Goal: Task Accomplishment & Management: Manage account settings

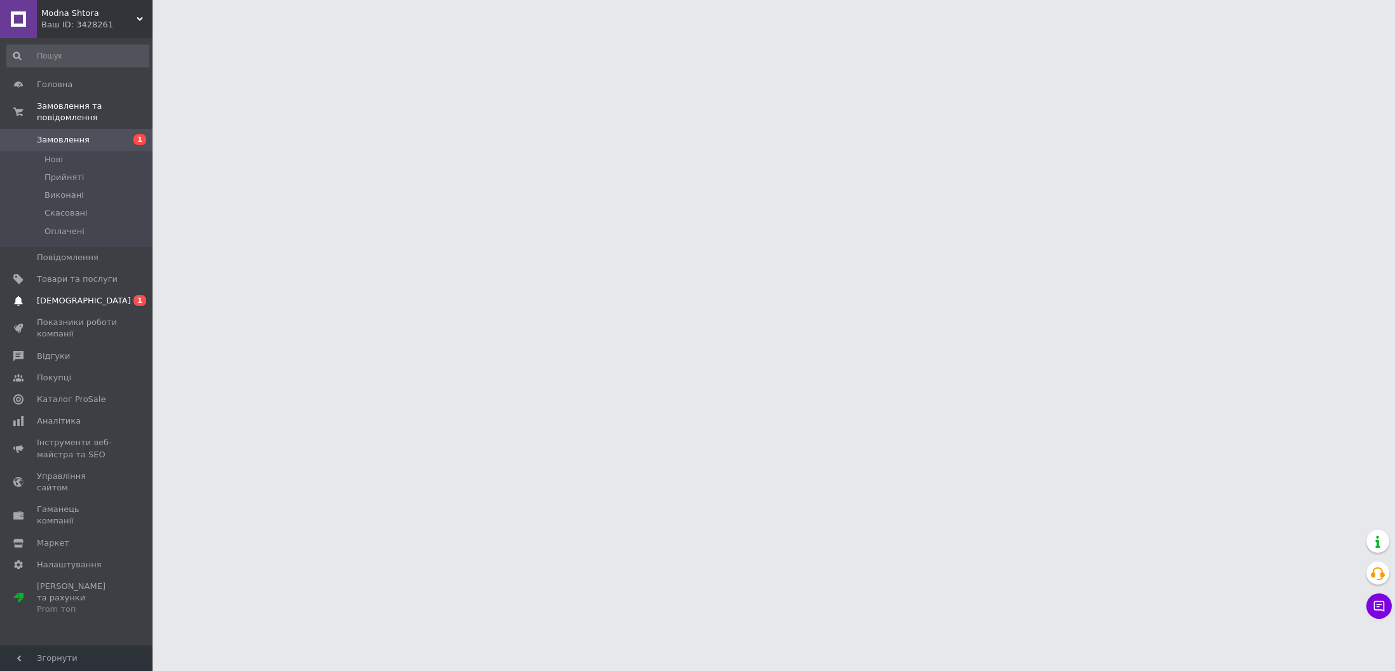
click at [73, 295] on span "[DEMOGRAPHIC_DATA]" at bounding box center [84, 300] width 94 height 11
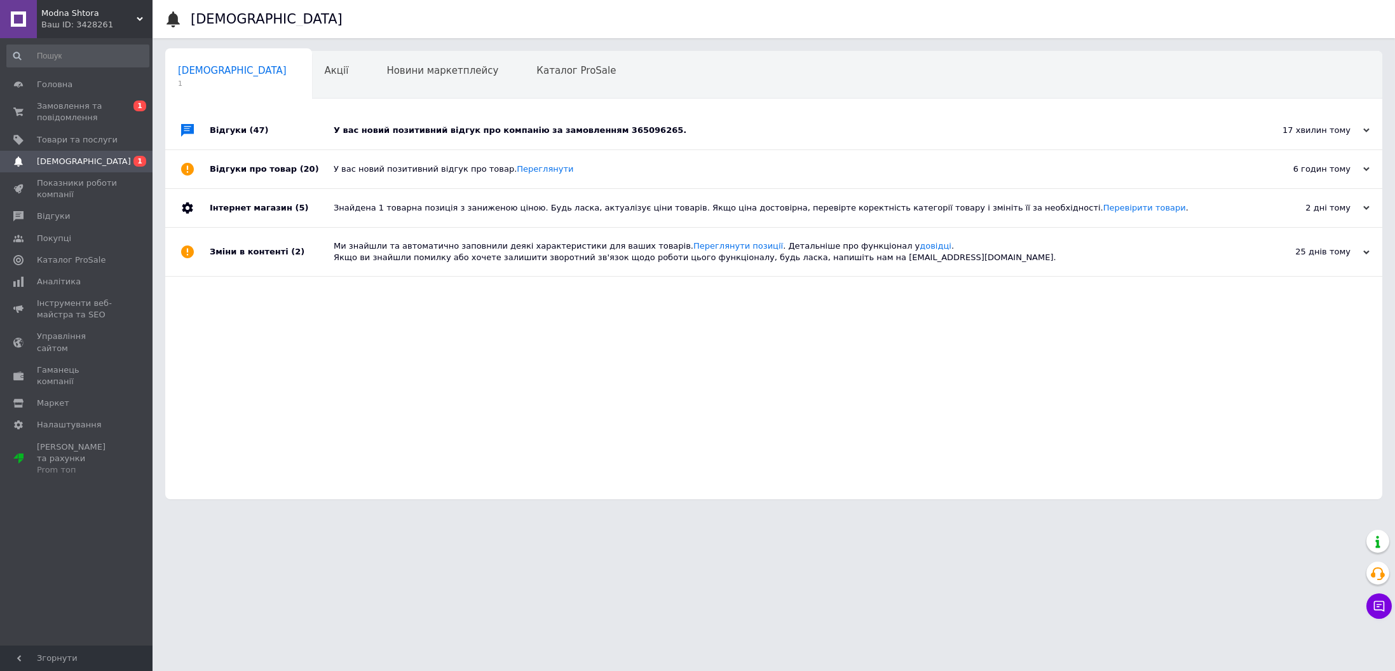
click at [405, 134] on div "У вас новий позитивний відгук про компанію за замовленням 365096265." at bounding box center [788, 130] width 909 height 11
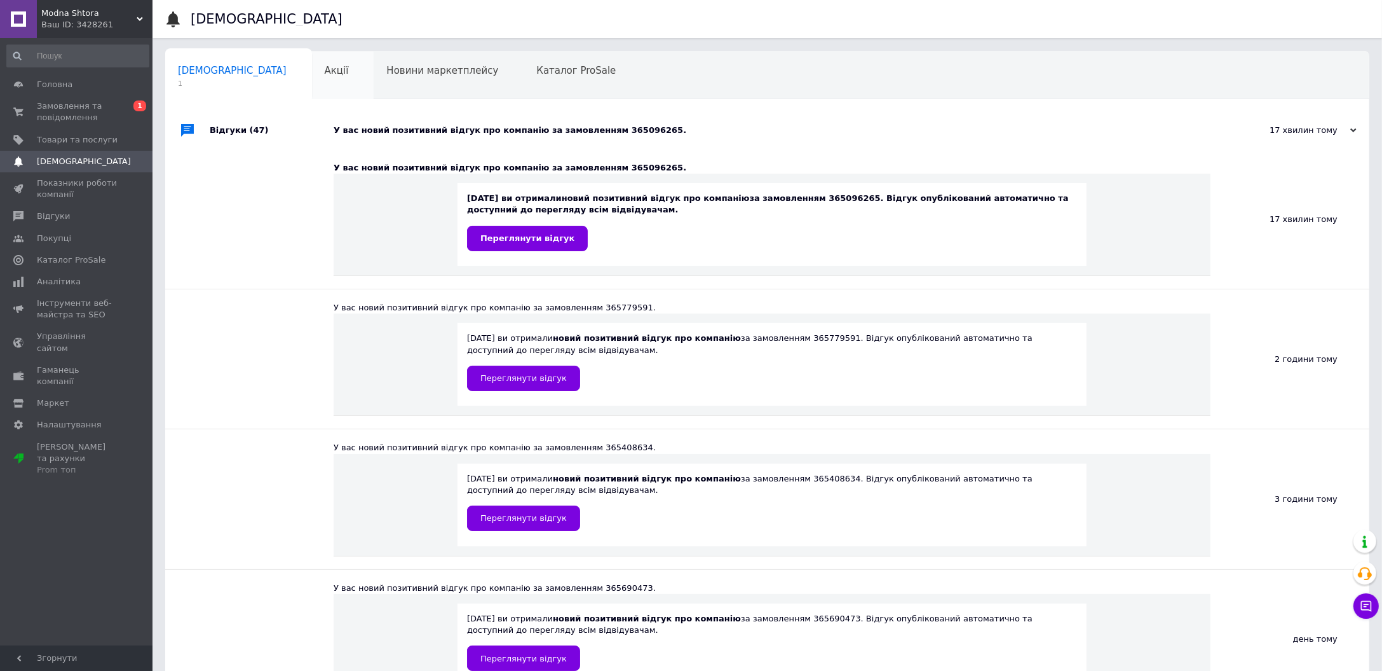
click at [325, 71] on span "Акції" at bounding box center [337, 70] width 24 height 11
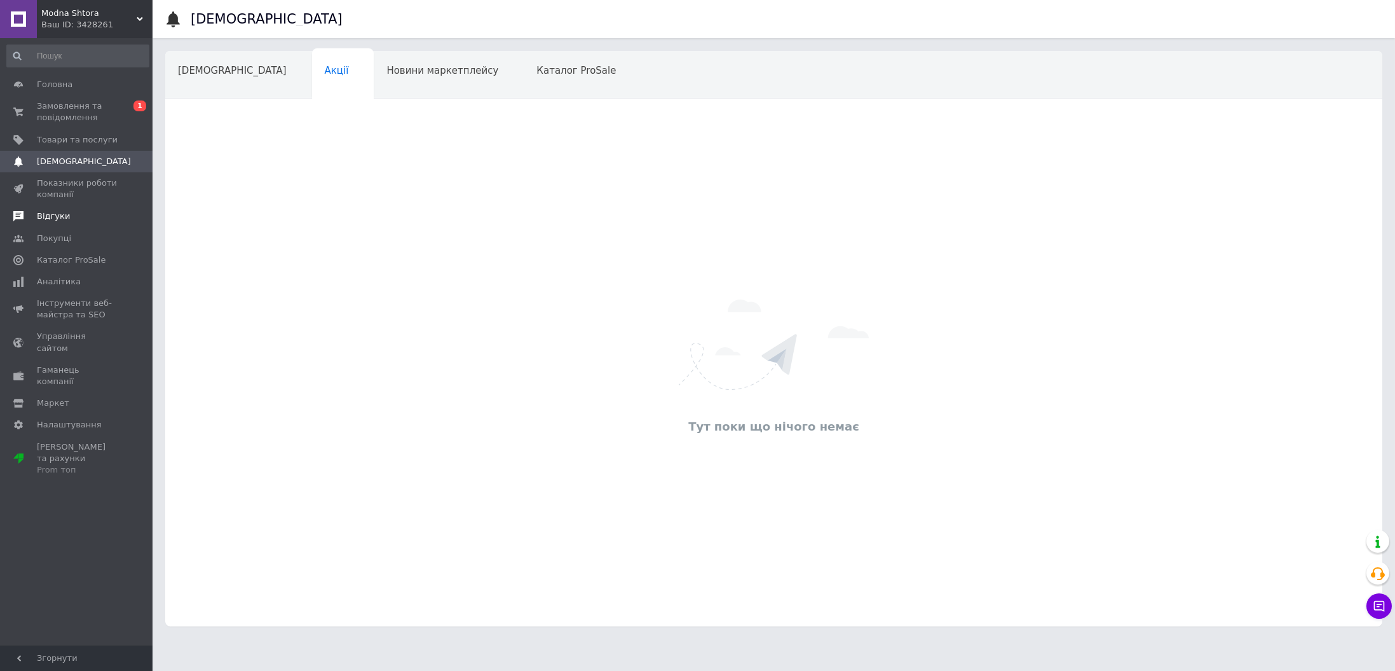
click at [57, 213] on span "Відгуки" at bounding box center [53, 215] width 33 height 11
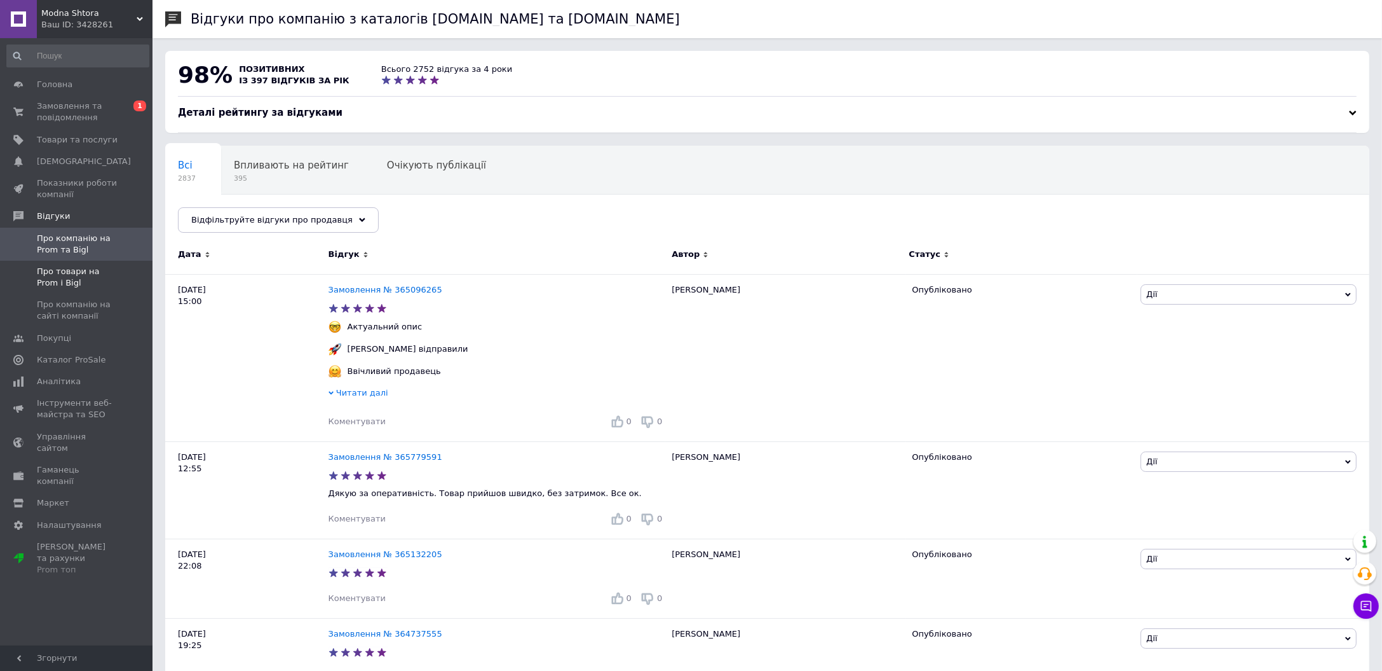
click at [58, 269] on span "Про товари на Prom і Bigl" at bounding box center [77, 277] width 81 height 23
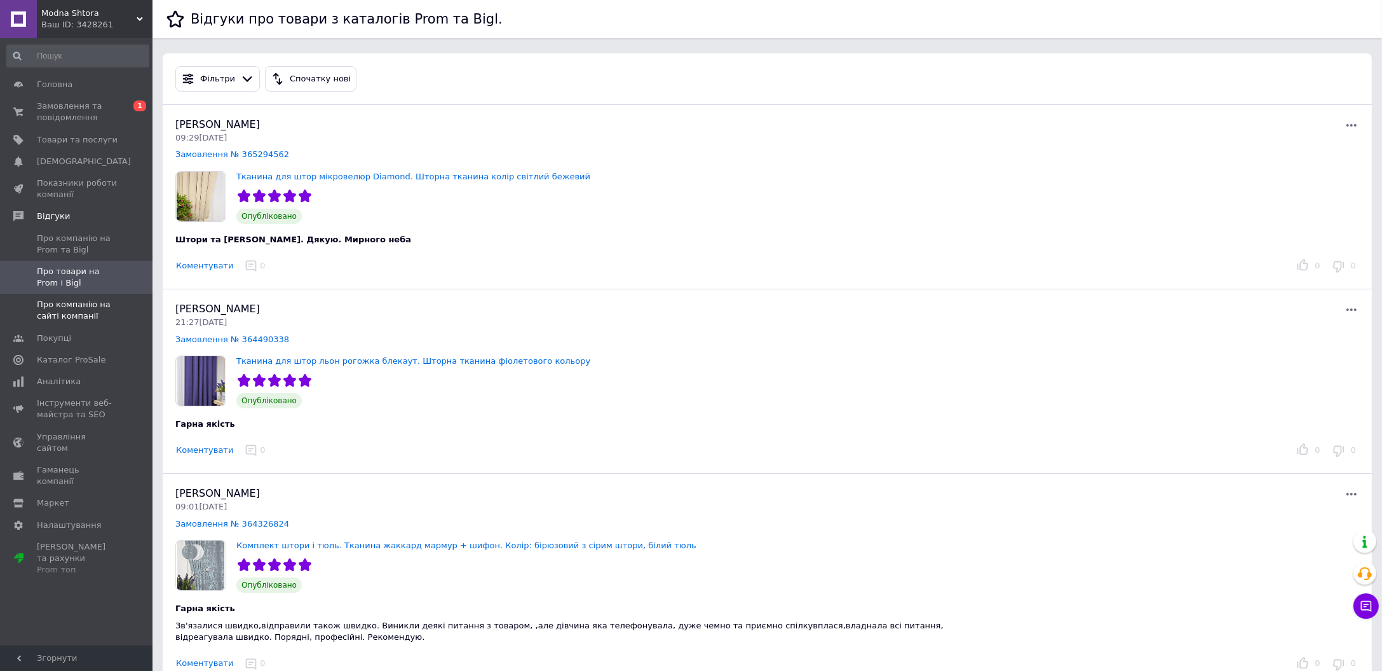
click at [60, 308] on span "Про компанію на сайті компанії" at bounding box center [77, 310] width 81 height 23
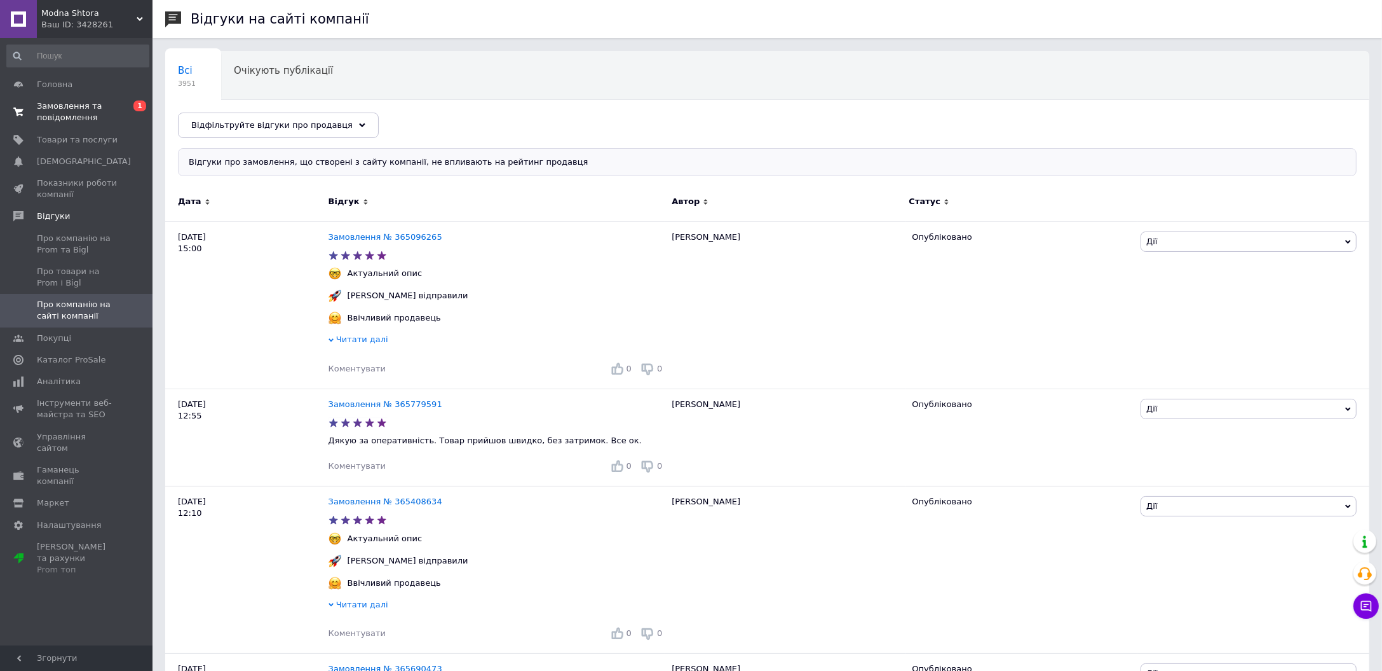
click at [81, 107] on span "Замовлення та повідомлення" at bounding box center [77, 111] width 81 height 23
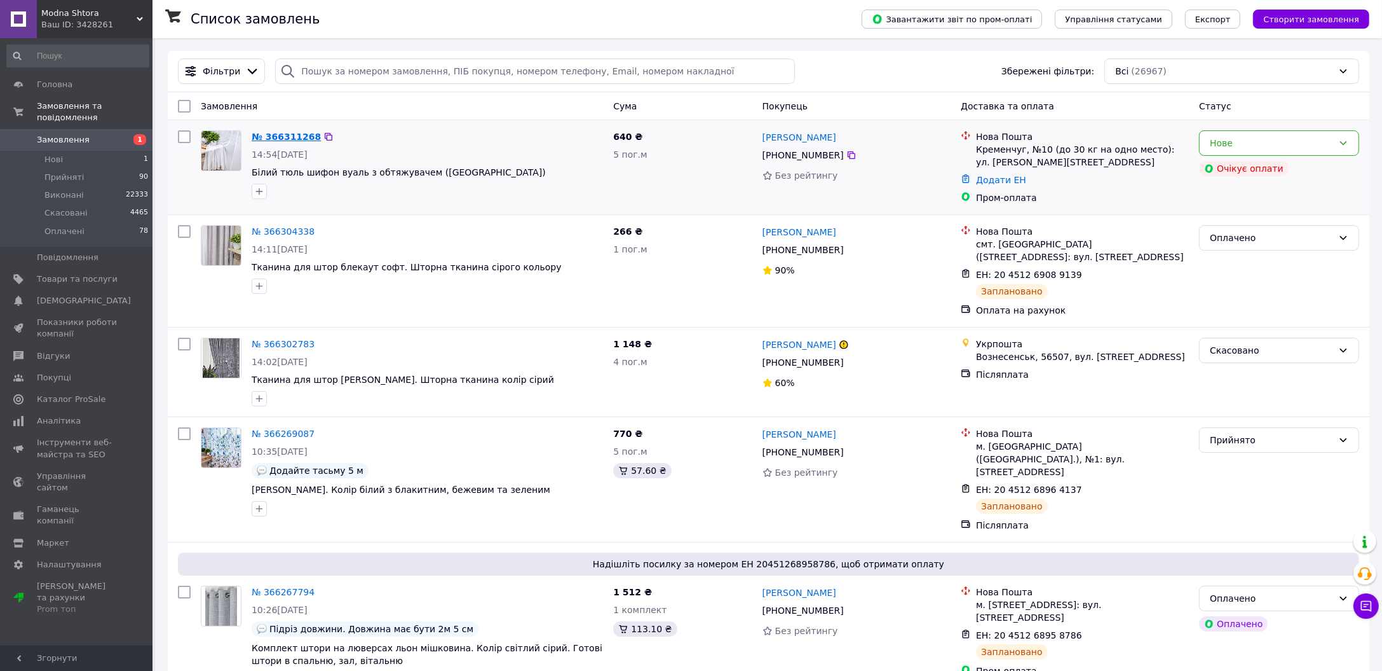
click at [296, 134] on link "№ 366311268" at bounding box center [286, 137] width 69 height 10
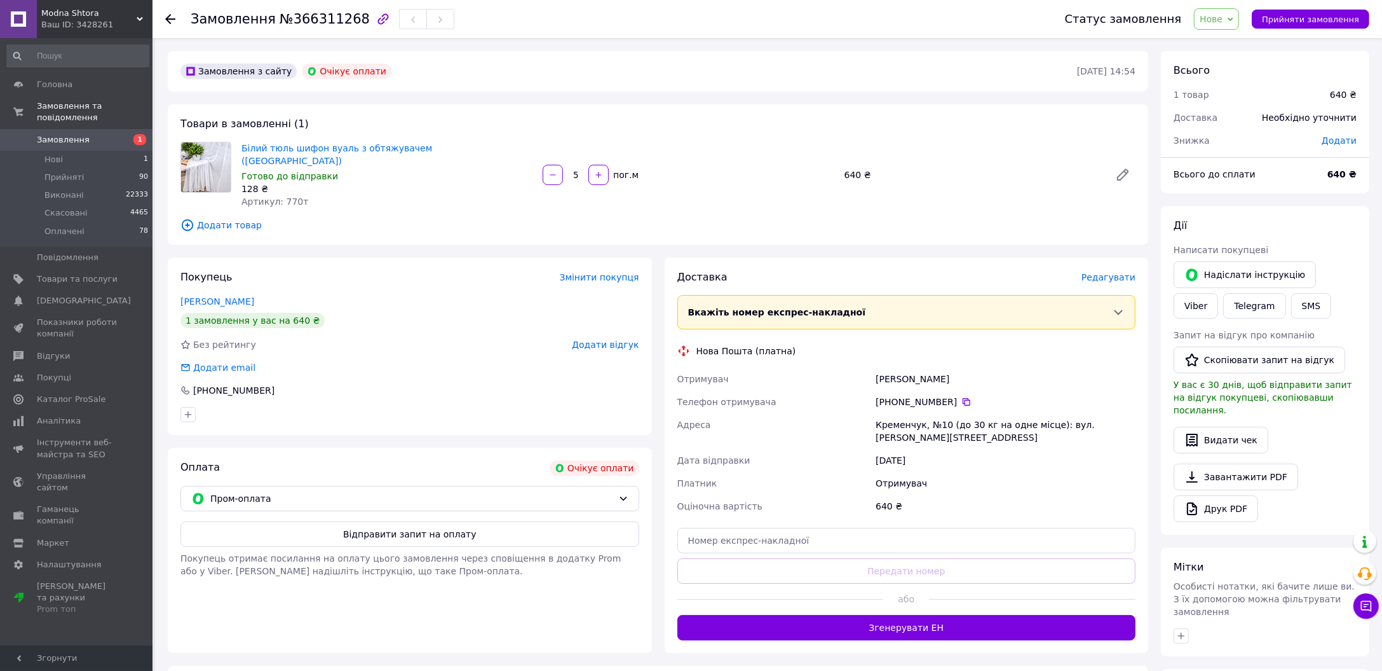
click at [934, 473] on div "Отримувач" at bounding box center [1005, 483] width 265 height 23
click at [315, 491] on span "Пром-оплата" at bounding box center [411, 498] width 403 height 14
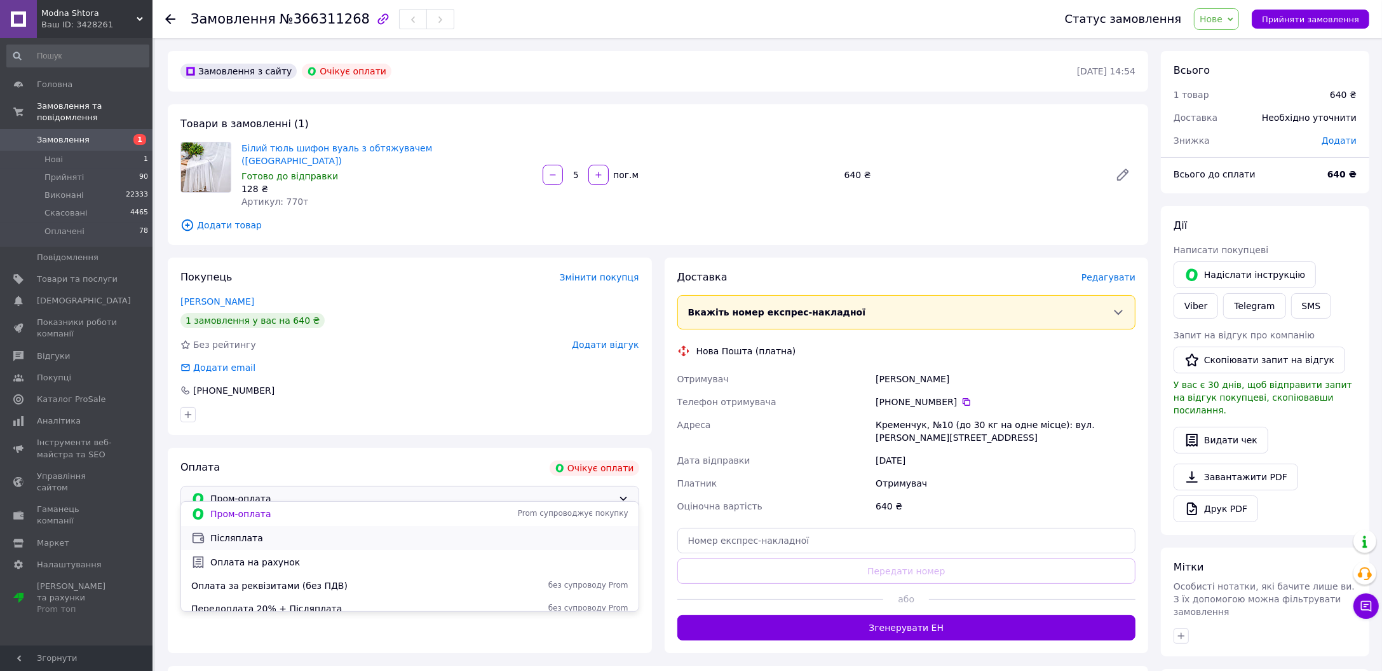
click at [298, 544] on div "Післяплата" at bounding box center [410, 538] width 442 height 14
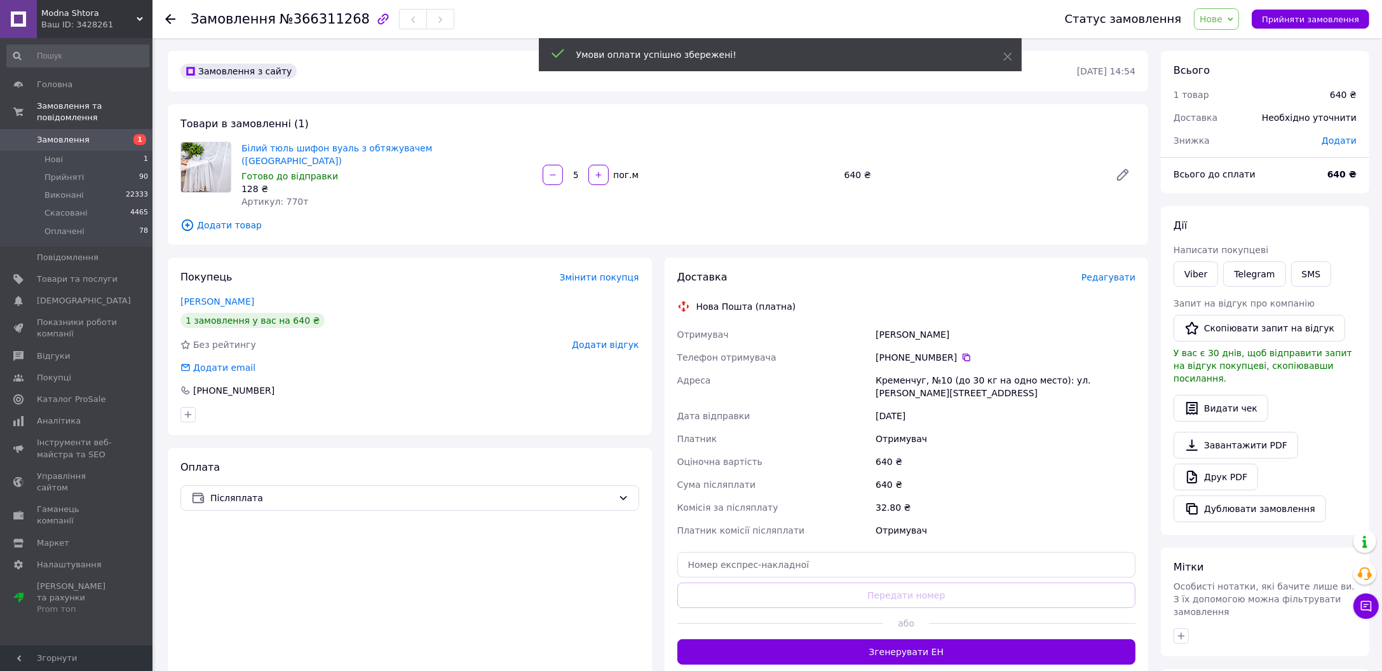
click at [1223, 22] on span "Нове" at bounding box center [1211, 19] width 23 height 10
click at [1234, 41] on li "Прийнято" at bounding box center [1224, 44] width 58 height 19
click at [1116, 272] on span "Редагувати" at bounding box center [1109, 277] width 54 height 10
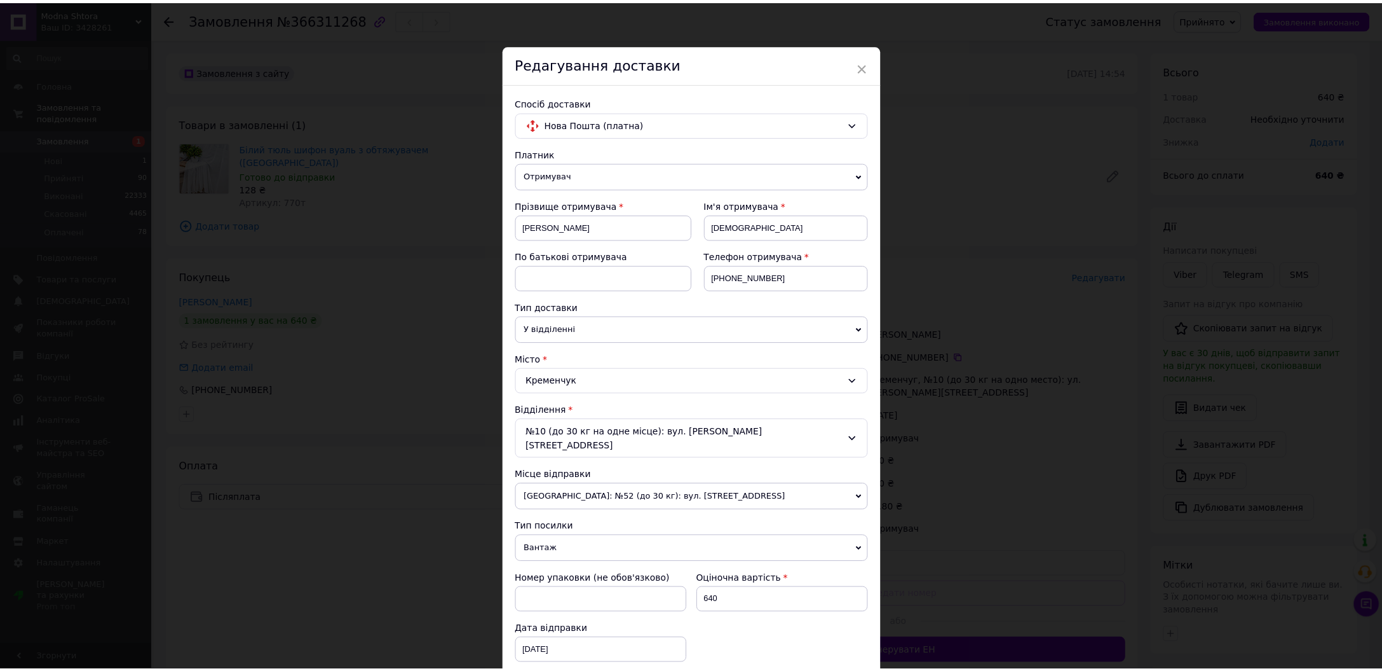
scroll to position [295, 0]
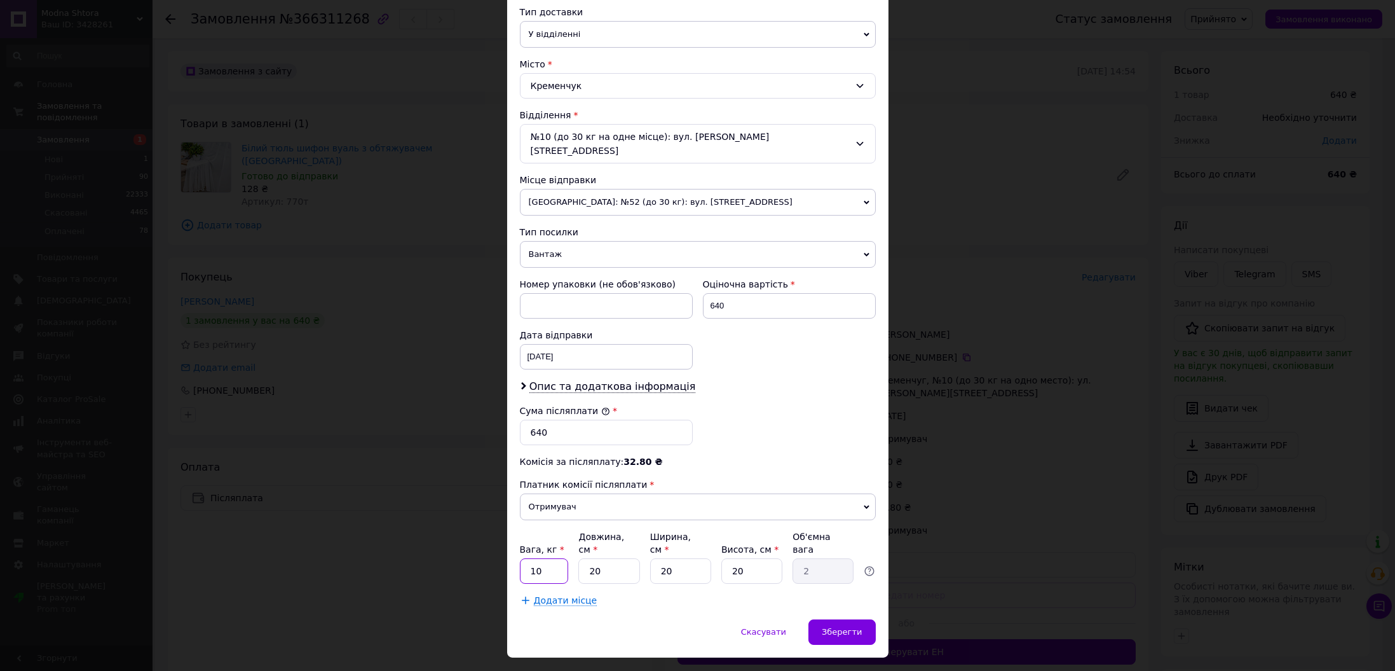
drag, startPoint x: 547, startPoint y: 552, endPoint x: 524, endPoint y: 546, distance: 23.7
click at [524, 558] on input "10" at bounding box center [544, 570] width 49 height 25
type input "2"
click at [834, 627] on span "Зберегти" at bounding box center [842, 632] width 40 height 10
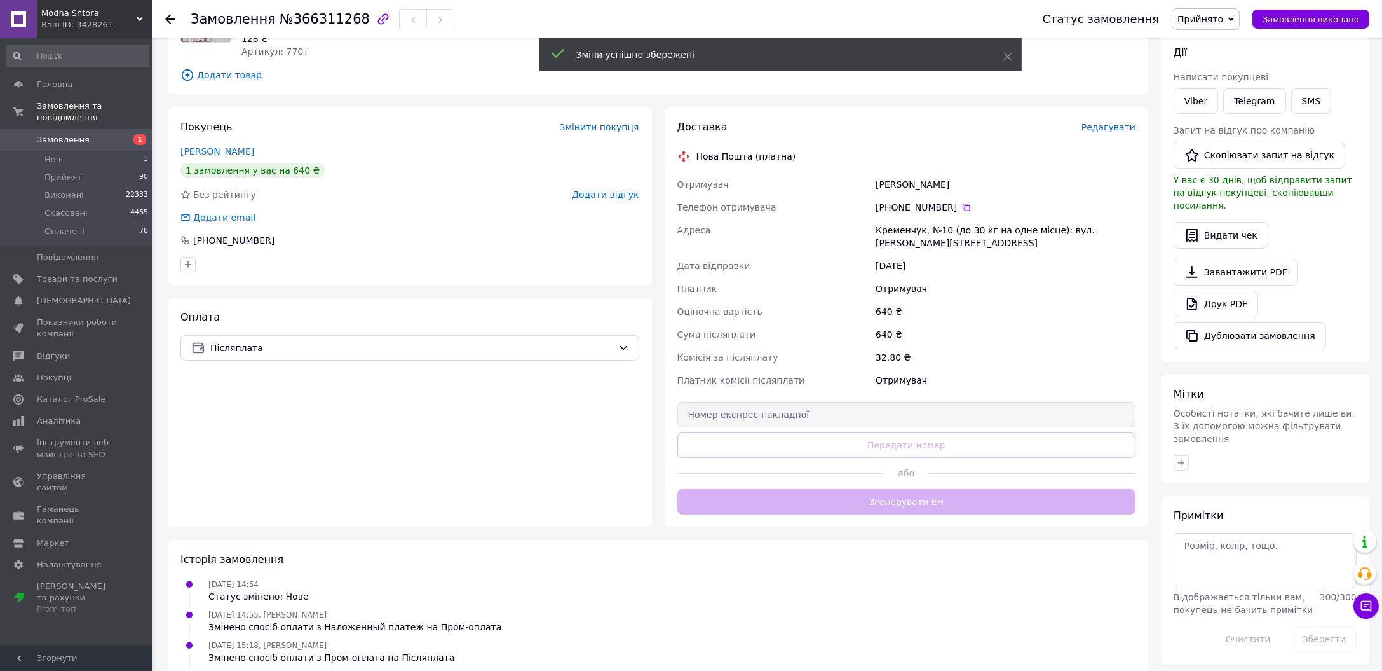
scroll to position [169, 0]
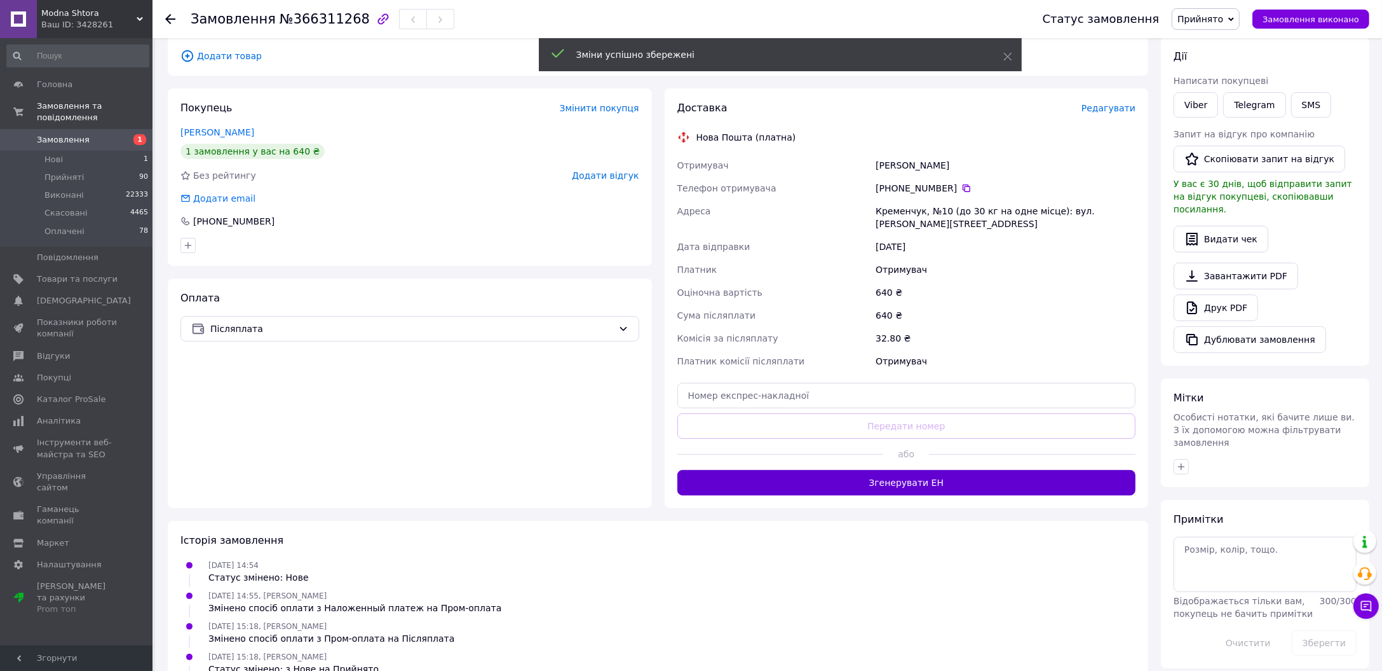
click at [909, 473] on button "Згенерувати ЕН" at bounding box center [906, 482] width 459 height 25
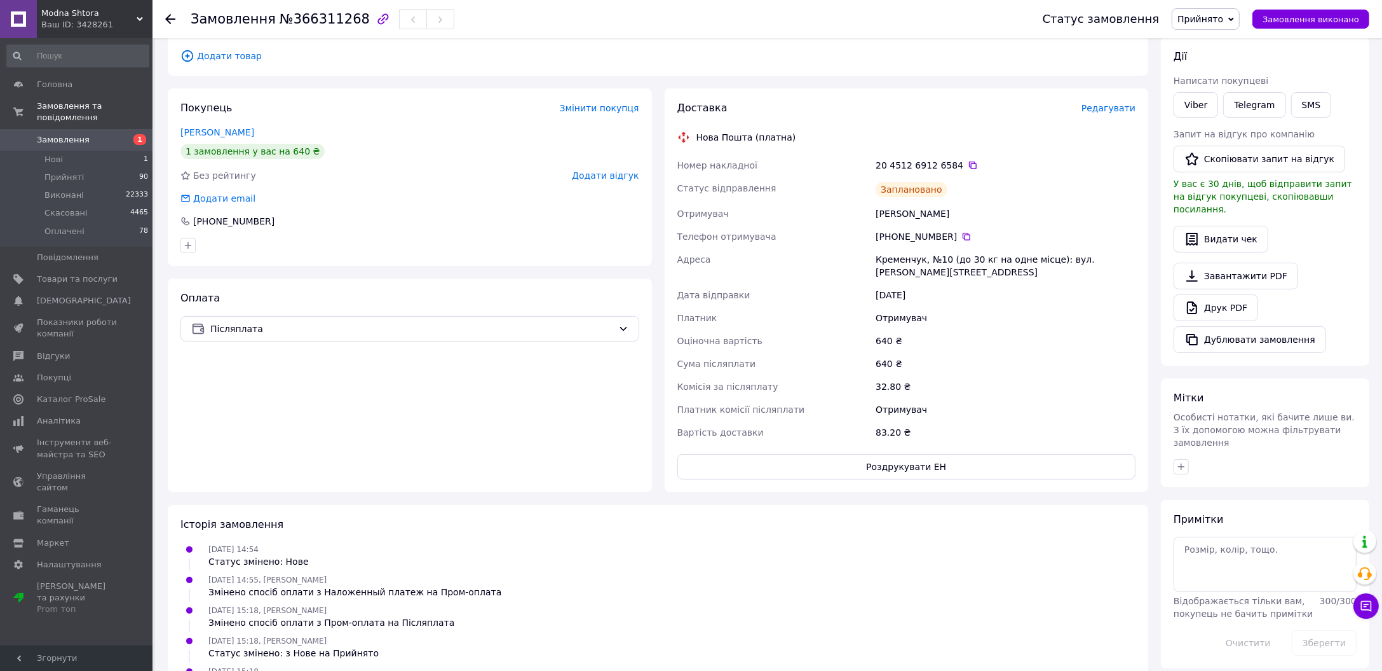
click at [308, 23] on span "№366311268" at bounding box center [325, 18] width 90 height 15
copy span "366311268"
click at [1001, 375] on div "32.80 ₴" at bounding box center [1005, 386] width 265 height 23
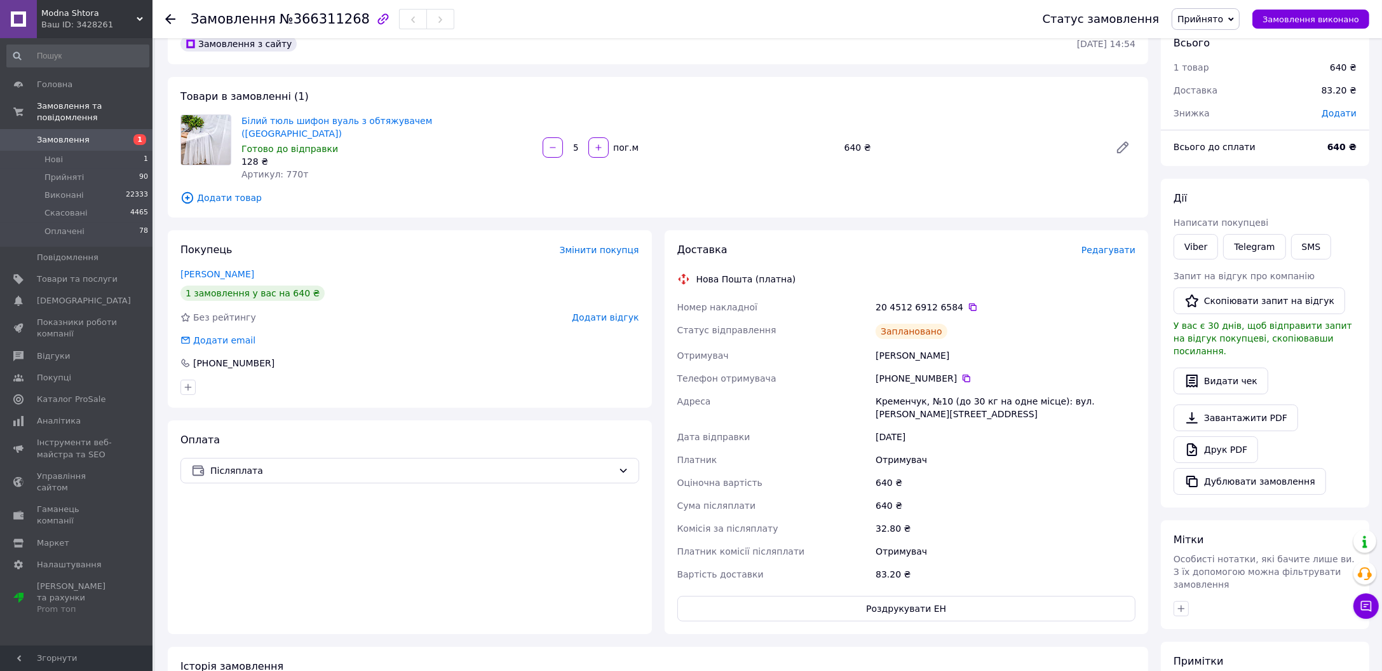
scroll to position [0, 0]
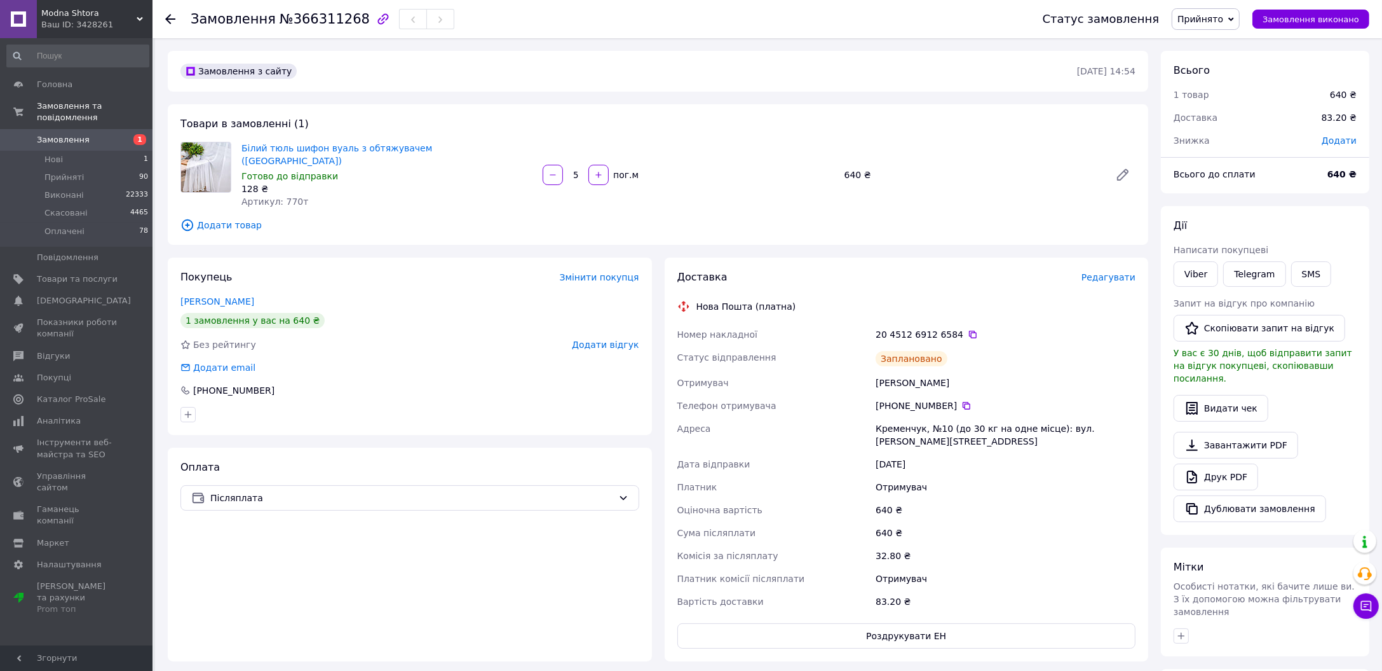
click at [67, 134] on span "Замовлення" at bounding box center [63, 139] width 53 height 11
